Goal: Task Accomplishment & Management: Use online tool/utility

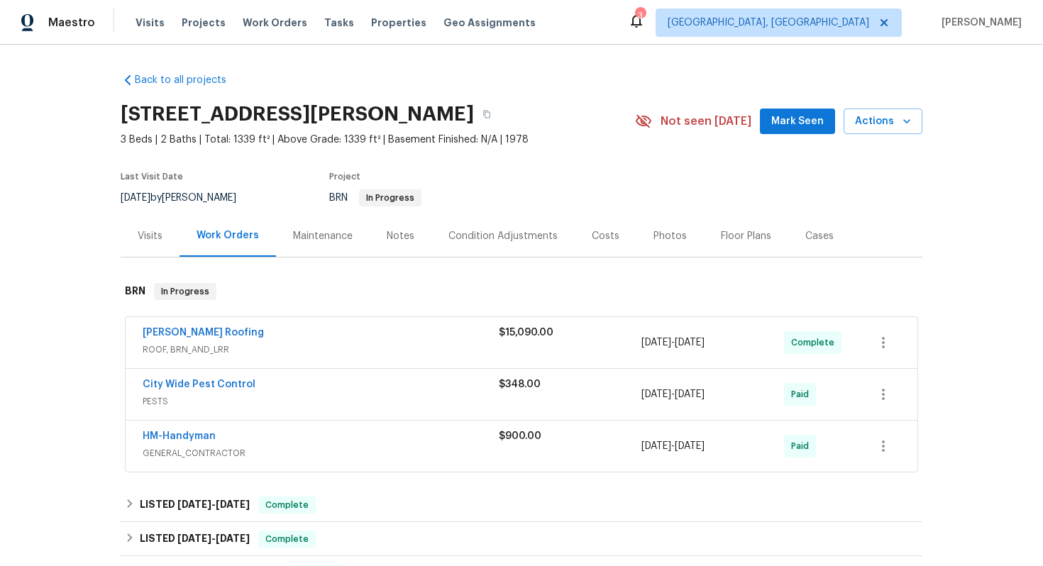
click at [177, 339] on span "[PERSON_NAME] Roofing" at bounding box center [203, 333] width 121 height 14
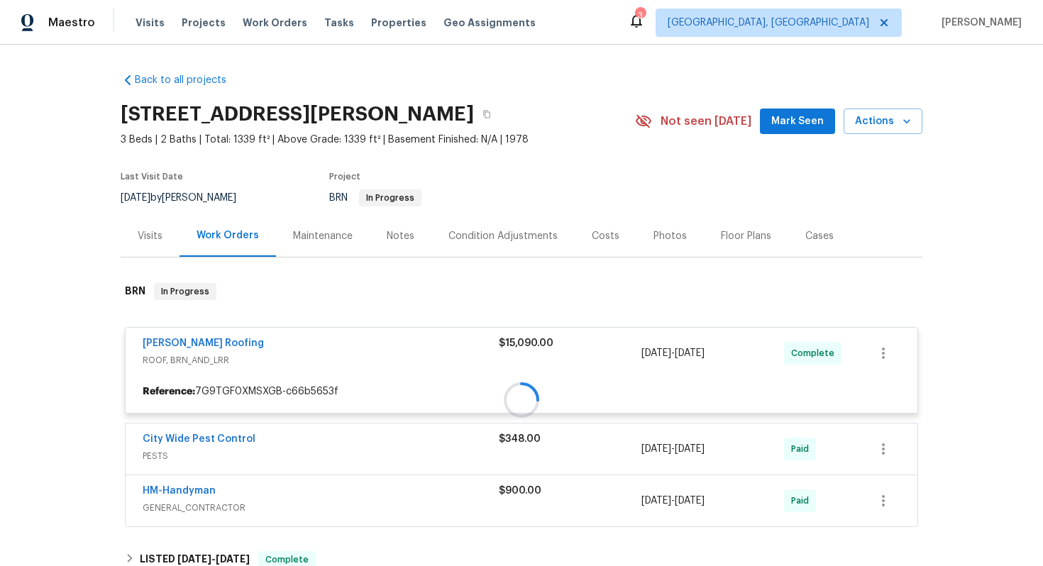
click at [176, 343] on div at bounding box center [521, 400] width 801 height 262
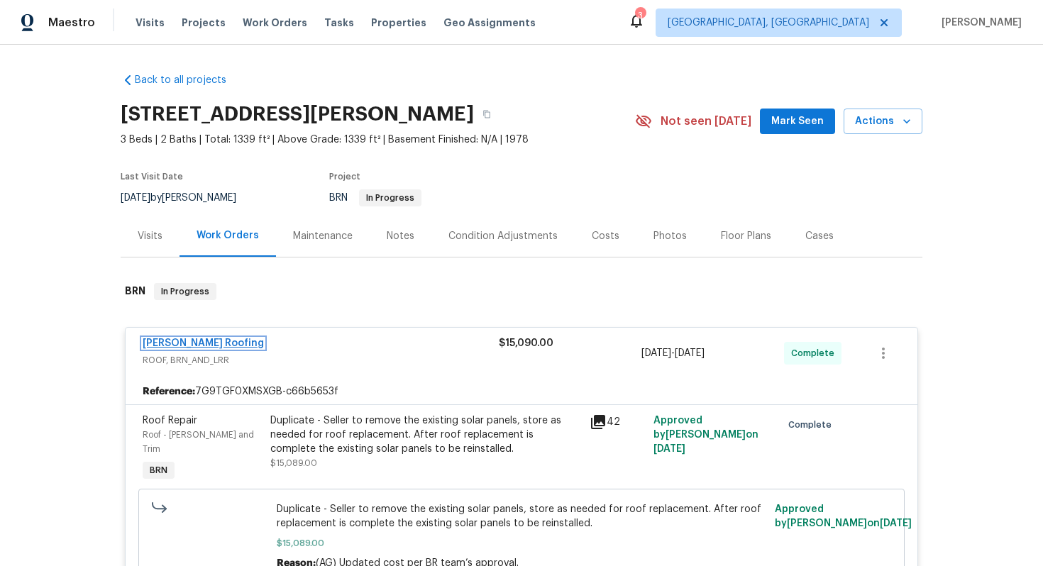
click at [174, 343] on link "[PERSON_NAME] Roofing" at bounding box center [203, 343] width 121 height 10
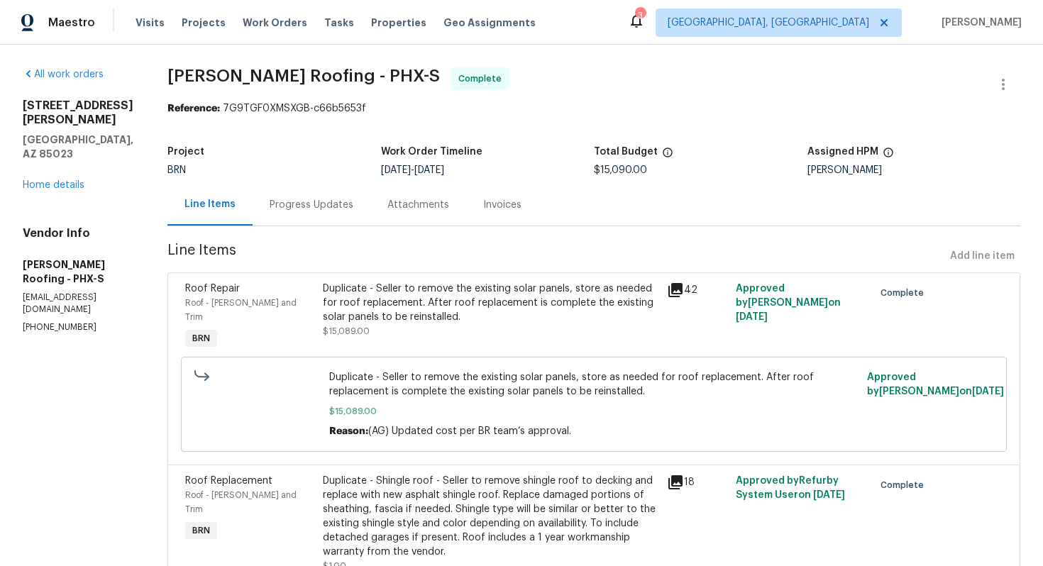
click at [488, 208] on div "Invoices" at bounding box center [502, 205] width 38 height 14
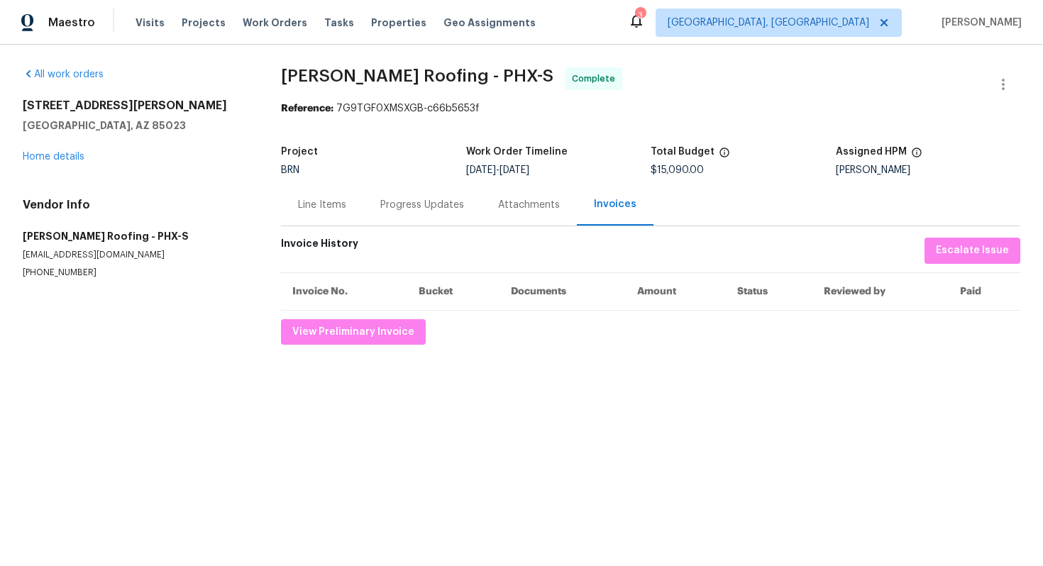
click at [389, 210] on div "Progress Updates" at bounding box center [422, 205] width 84 height 14
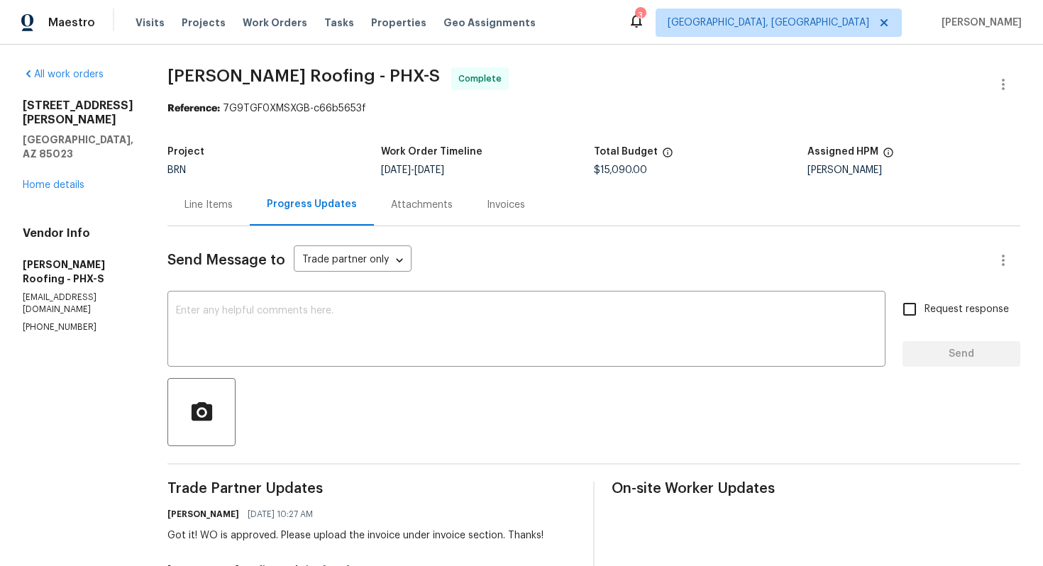
click at [223, 209] on div "Line Items" at bounding box center [208, 205] width 48 height 14
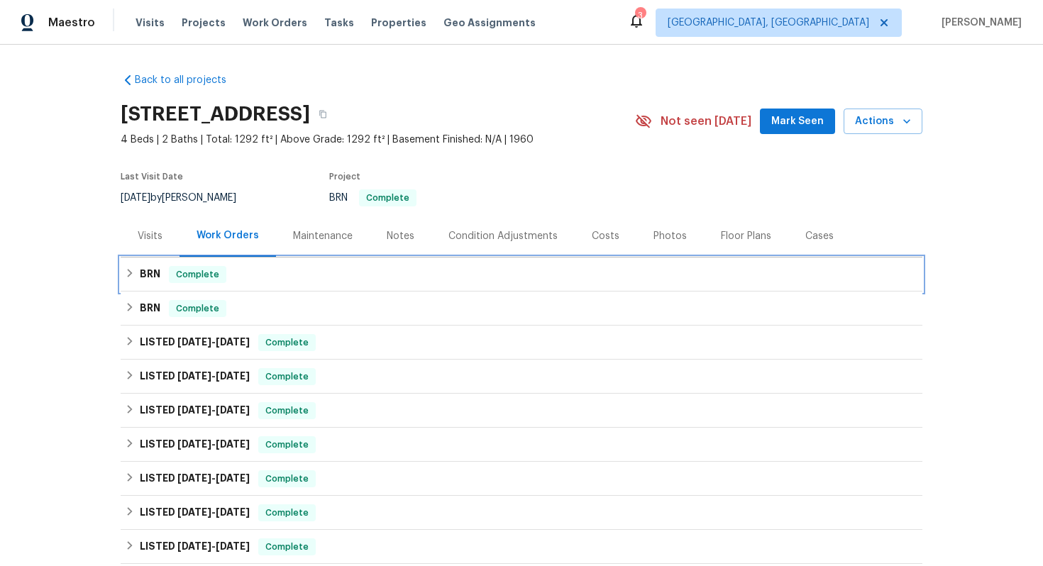
click at [150, 265] on div "BRN Complete" at bounding box center [521, 274] width 801 height 34
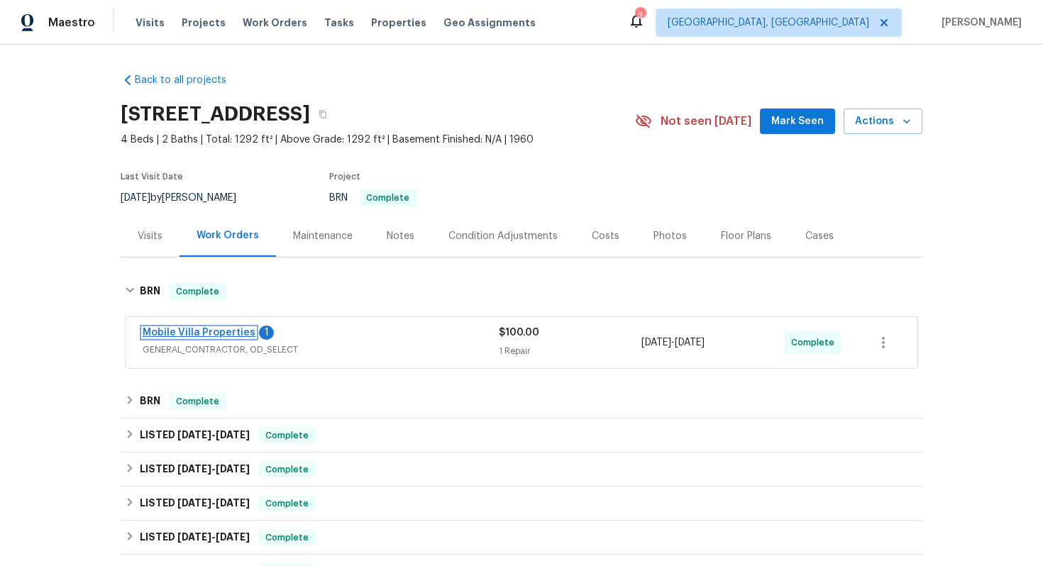
click at [171, 330] on link "Mobile Villa Properties" at bounding box center [199, 333] width 113 height 10
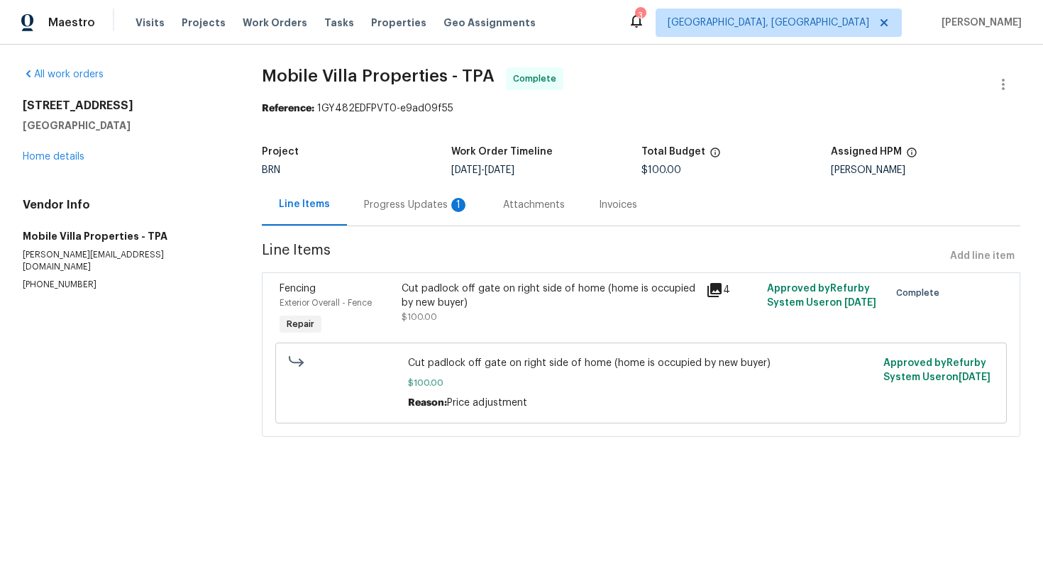
click at [384, 202] on div "Progress Updates 1" at bounding box center [416, 205] width 105 height 14
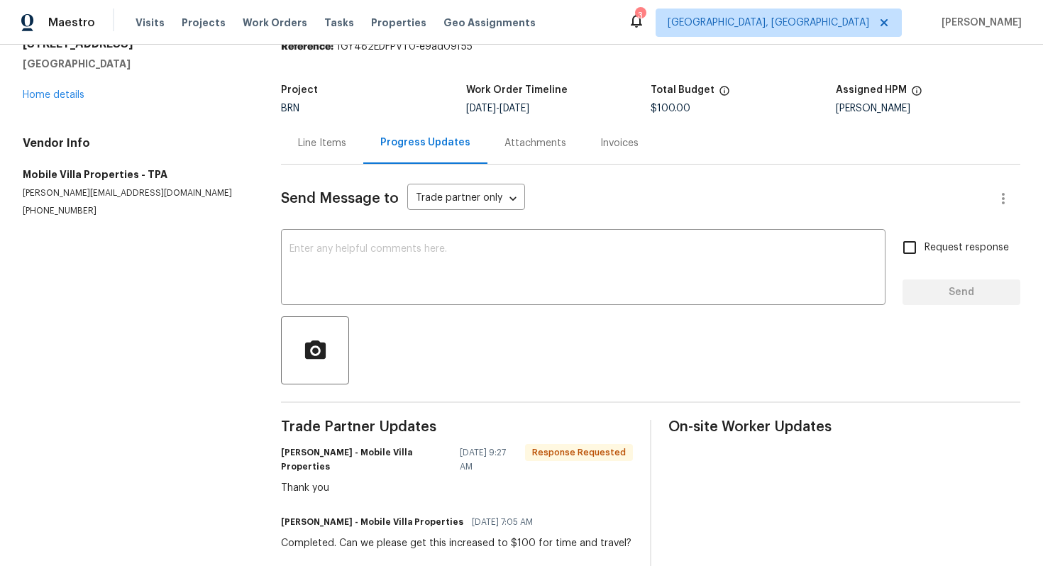
scroll to position [74, 0]
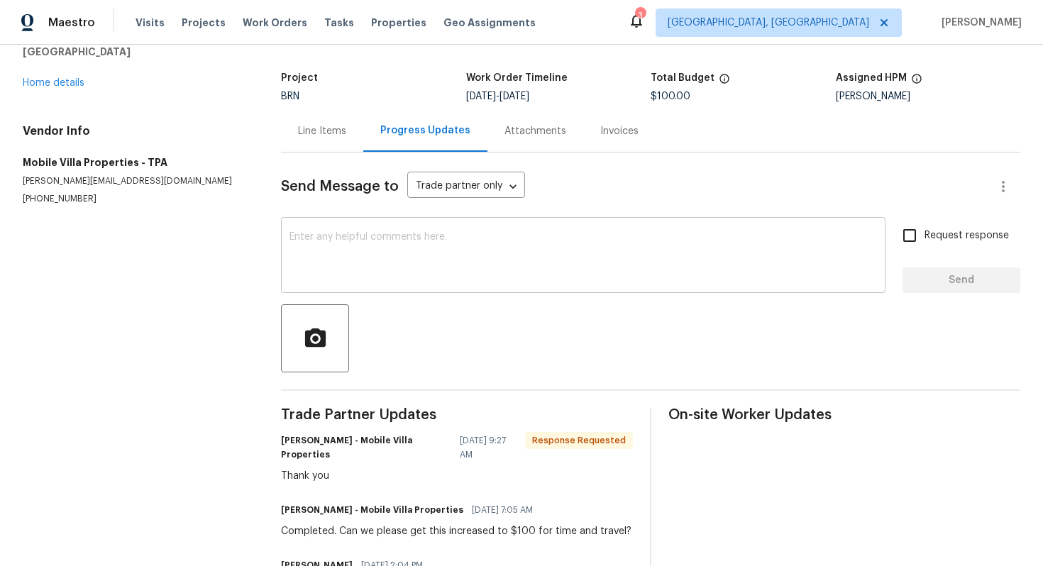
click at [401, 281] on textarea at bounding box center [582, 257] width 587 height 50
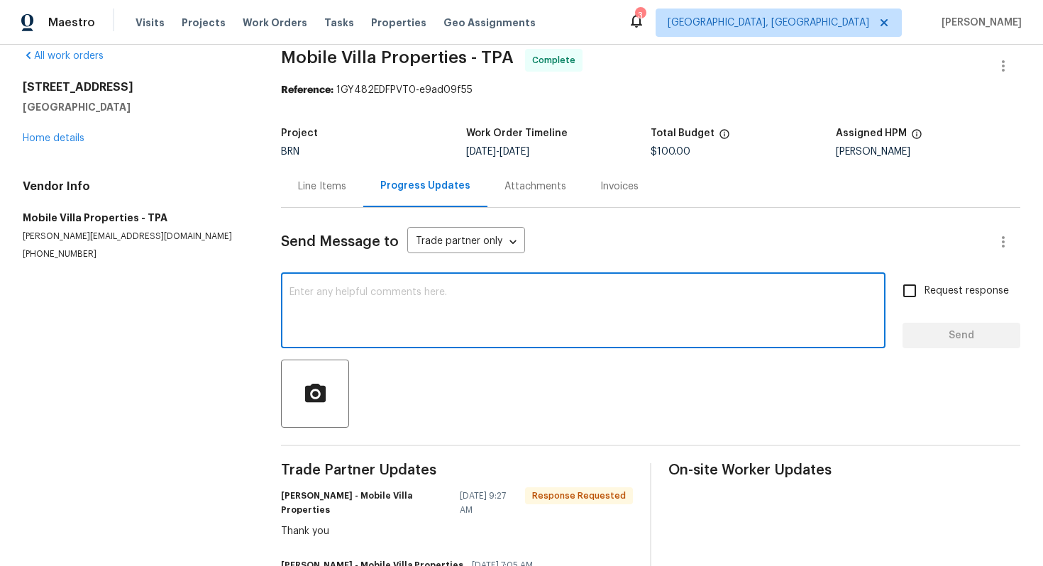
scroll to position [0, 0]
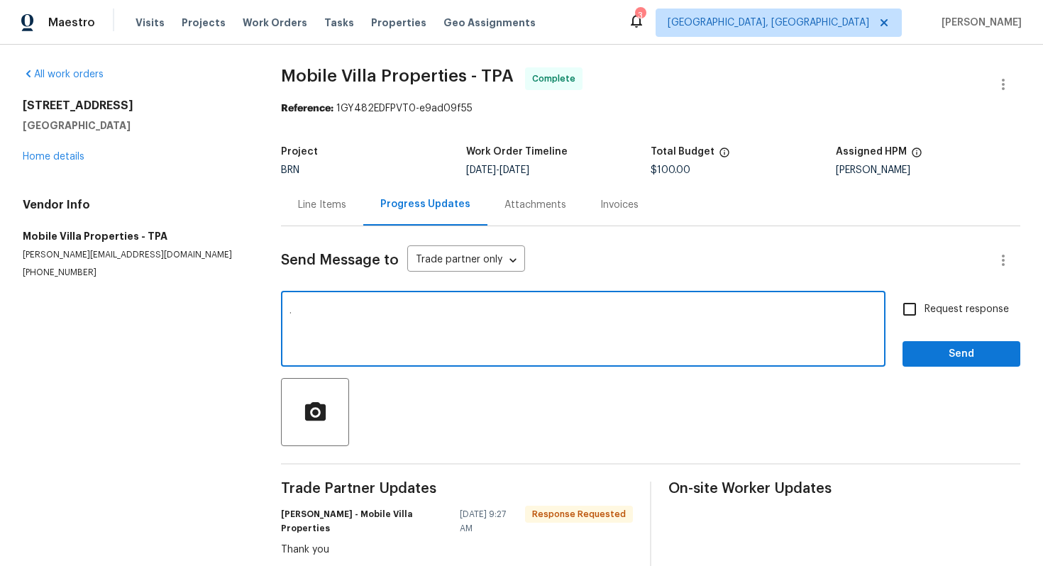
type textarea "."
click at [942, 313] on span "Request response" at bounding box center [966, 309] width 84 height 15
click at [924, 313] on input "Request response" at bounding box center [909, 309] width 30 height 30
checkbox input "true"
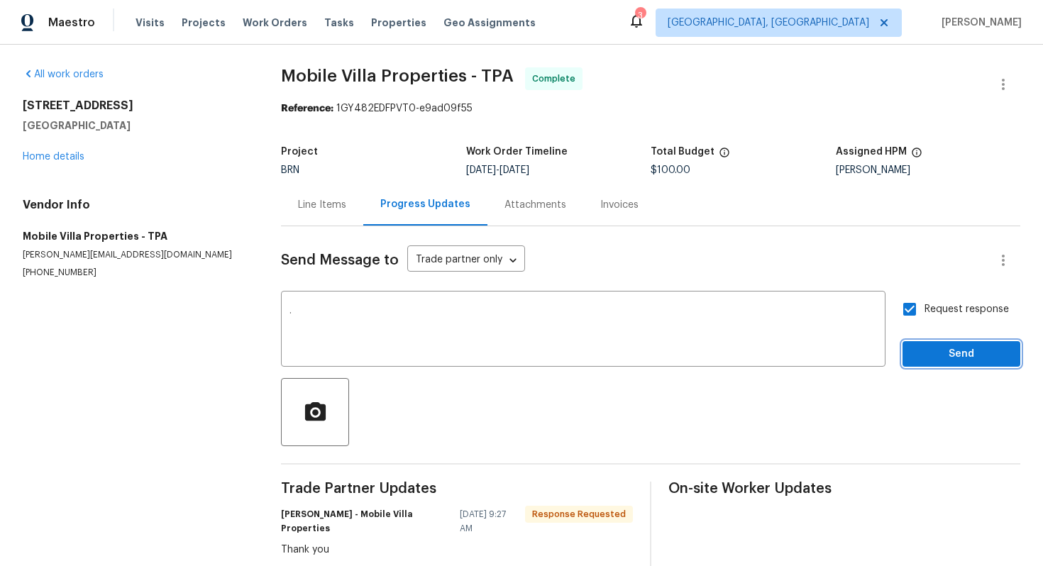
click at [941, 347] on span "Send" at bounding box center [960, 354] width 95 height 18
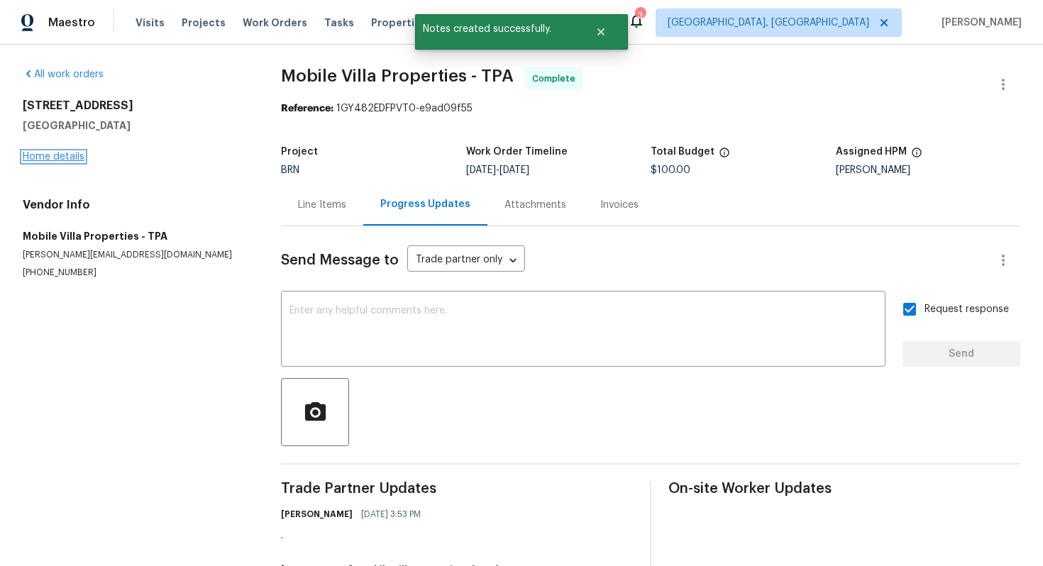
click at [61, 155] on link "Home details" at bounding box center [54, 157] width 62 height 10
